Goal: Task Accomplishment & Management: Manage account settings

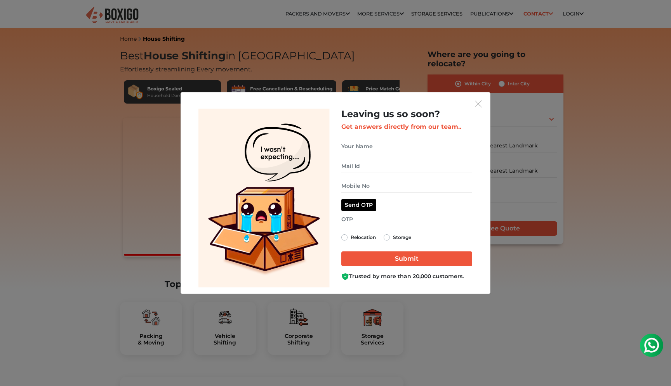
scroll to position [0, 359]
click at [480, 107] on img "get free quote dialog" at bounding box center [478, 104] width 7 height 7
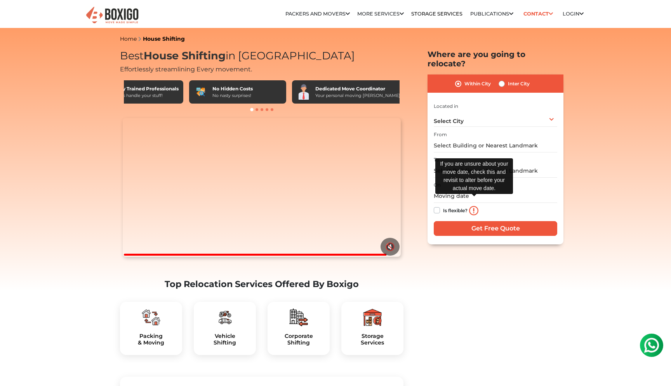
click at [473, 206] on img at bounding box center [473, 210] width 9 height 9
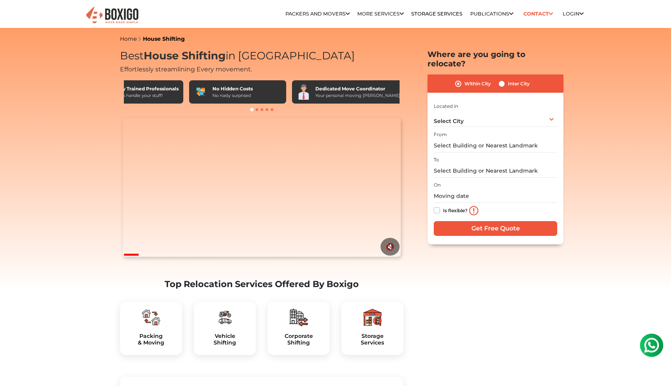
click at [443, 206] on label "Is flexible?" at bounding box center [455, 210] width 24 height 8
click at [438, 206] on input "Is flexible?" at bounding box center [437, 210] width 6 height 8
click at [443, 206] on label "Is flexible?" at bounding box center [455, 210] width 24 height 8
click at [437, 206] on input "Is flexible?" at bounding box center [437, 210] width 6 height 8
checkbox input "false"
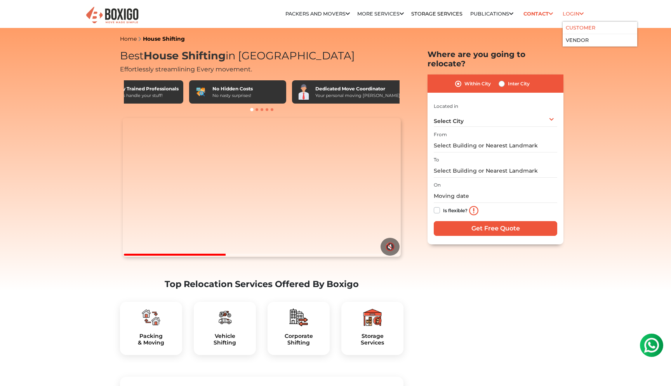
click at [589, 31] on link "Customer" at bounding box center [579, 28] width 29 height 6
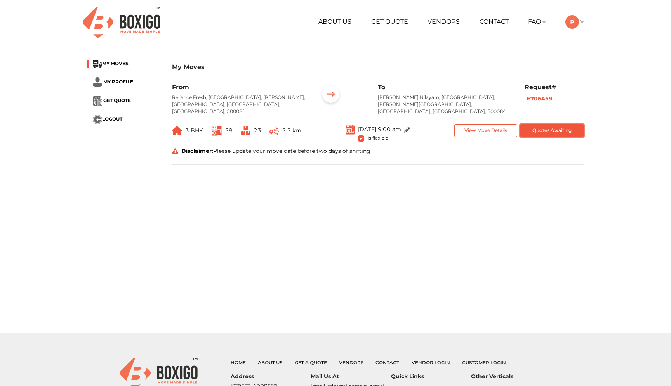
click at [544, 127] on button "Quotes Awaiting" at bounding box center [551, 130] width 63 height 13
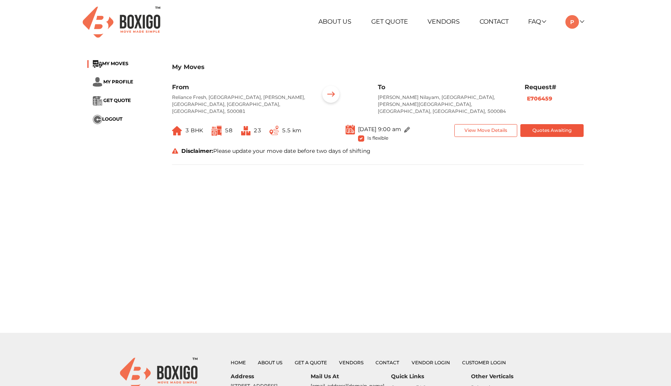
click at [358, 126] on span "[DATE] 9:00 am" at bounding box center [379, 129] width 43 height 7
click at [424, 150] on div "Disclaimer: Please update your move date before two days of shifting" at bounding box center [377, 152] width 423 height 11
click at [358, 166] on div "My Moves MY MOVES MY PROFILE GET QUOTE LOGOUT My Moves From Reliance Fresh, [GE…" at bounding box center [336, 116] width 508 height 124
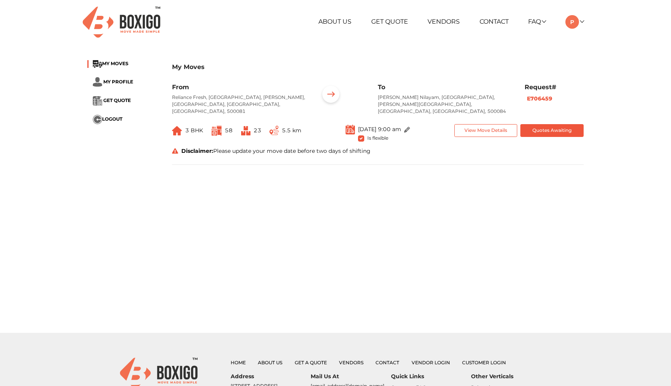
click at [410, 127] on img at bounding box center [407, 130] width 6 height 6
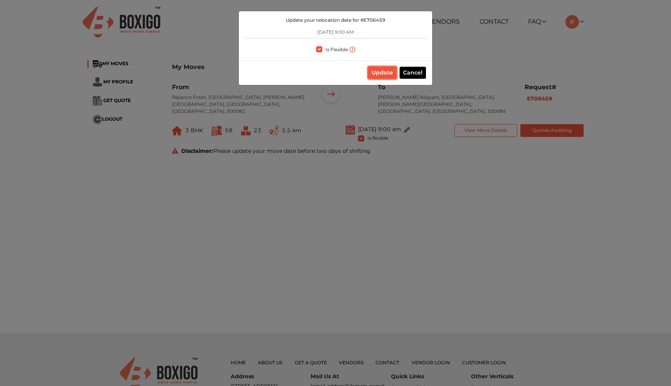
click at [378, 73] on button "Update" at bounding box center [382, 73] width 28 height 12
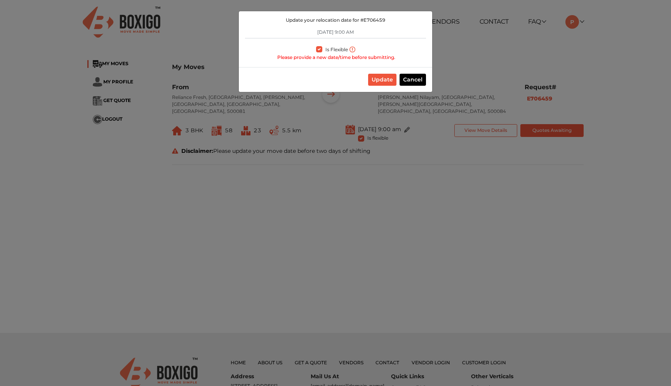
click at [319, 46] on input "Is Flexible" at bounding box center [319, 49] width 6 height 8
checkbox input "false"
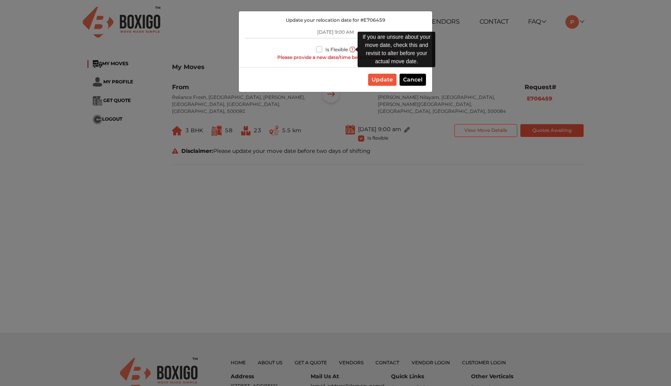
click at [351, 49] on img at bounding box center [352, 50] width 6 height 6
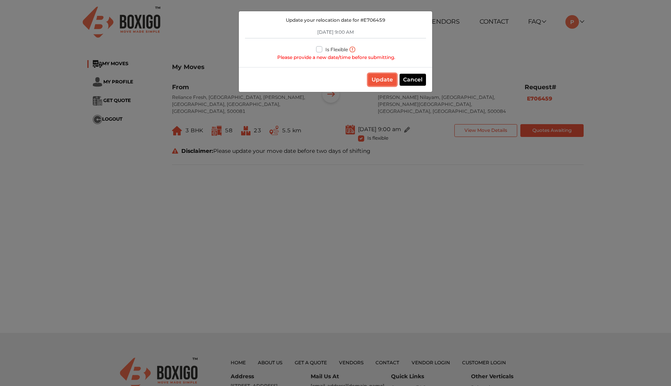
click at [380, 79] on button "Update" at bounding box center [382, 80] width 28 height 12
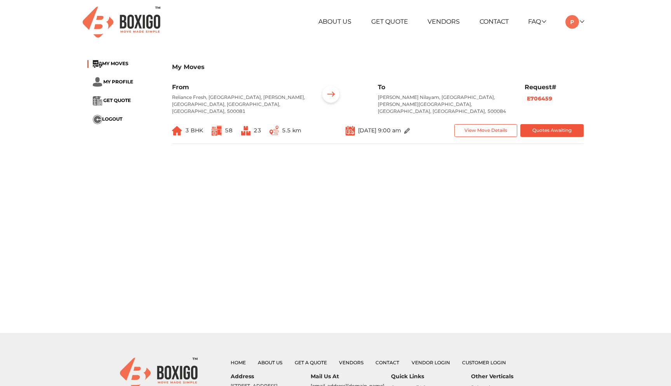
click at [410, 128] on img at bounding box center [407, 131] width 6 height 6
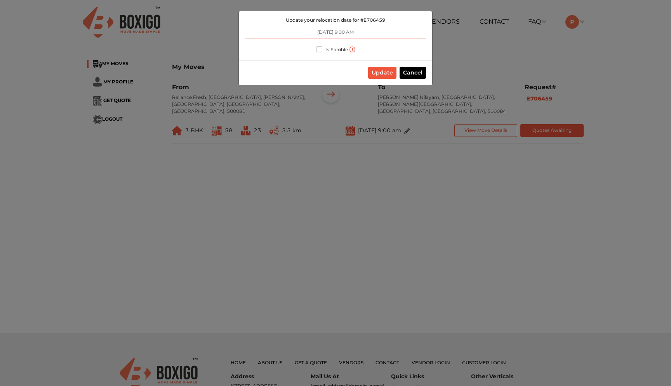
click at [336, 34] on input "[DATE] 9:00 AM" at bounding box center [335, 32] width 181 height 12
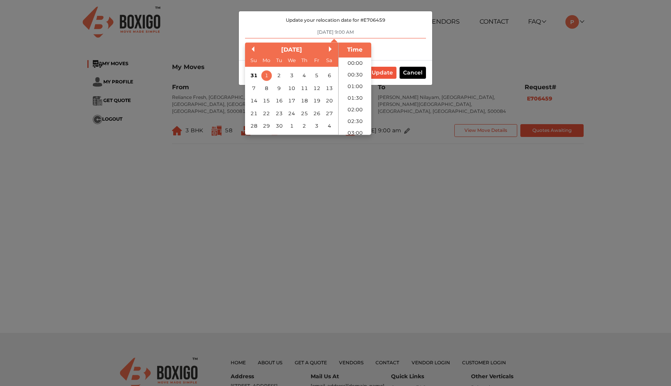
click at [336, 34] on input "[DATE] 9:00 AM" at bounding box center [335, 32] width 181 height 12
click at [276, 77] on div "2" at bounding box center [279, 76] width 10 height 10
type input "[DATE] 9:00 AM"
click at [357, 95] on li "09:00" at bounding box center [354, 96] width 33 height 12
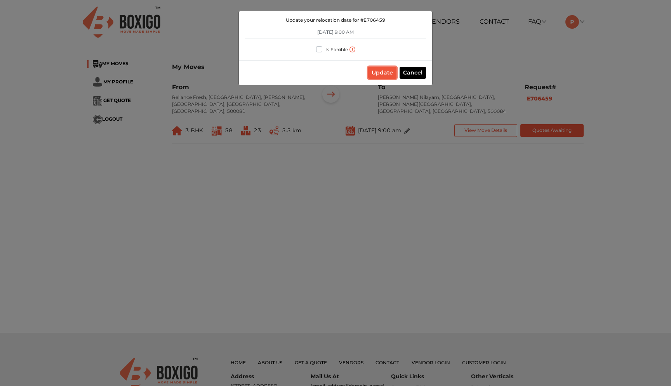
click at [380, 75] on button "Update" at bounding box center [382, 73] width 28 height 12
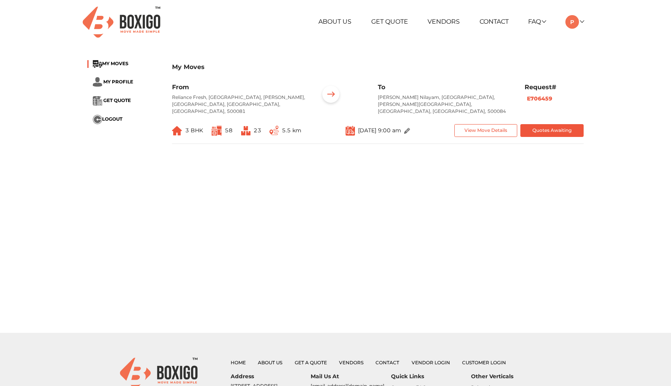
click at [357, 188] on main "My Moves MY MOVES MY PROFILE GET QUOTE LOGOUT My Moves From Reliance Fresh, [GE…" at bounding box center [335, 193] width 671 height 279
